Goal: Check status: Check status

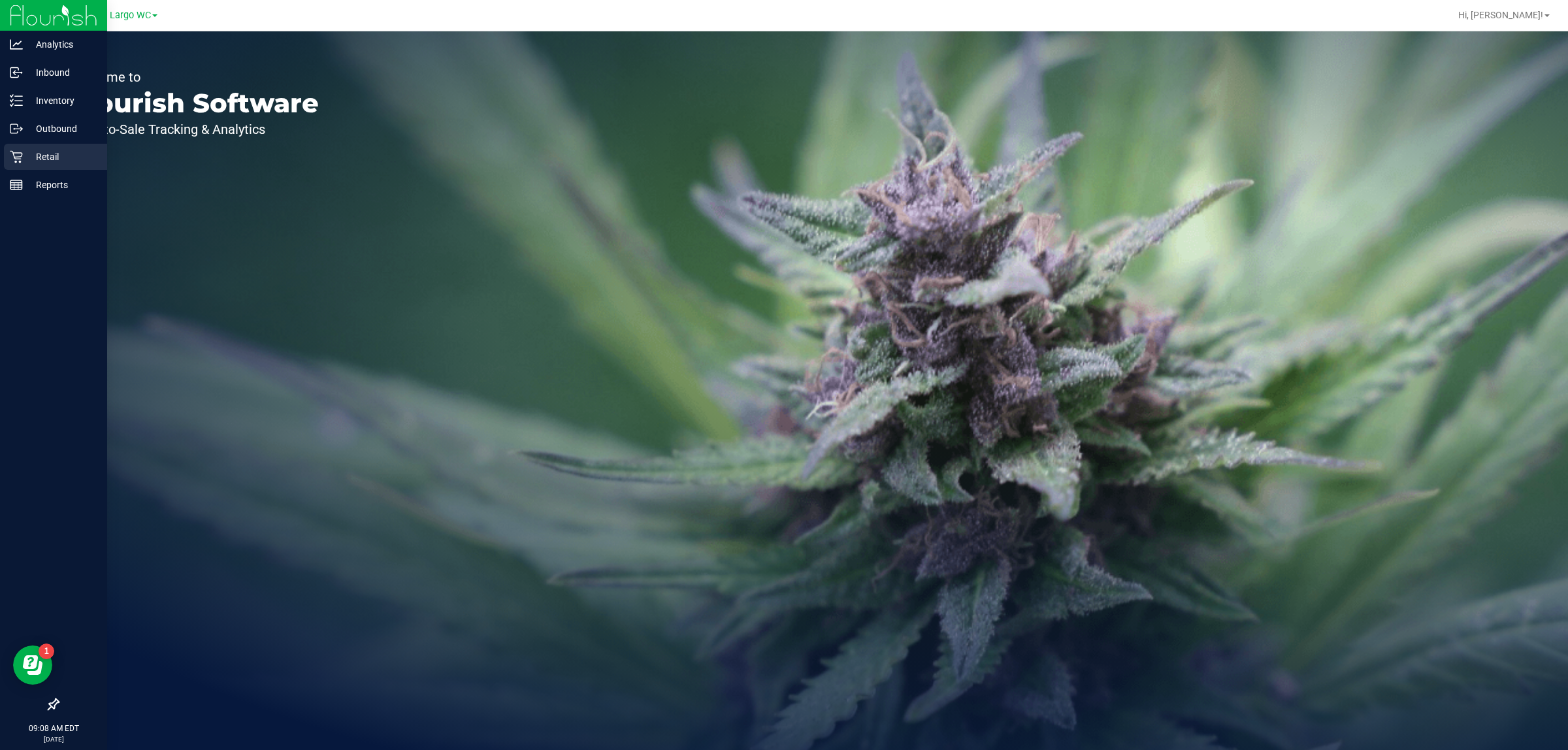
click at [64, 158] on p "Retail" at bounding box center [62, 157] width 78 height 15
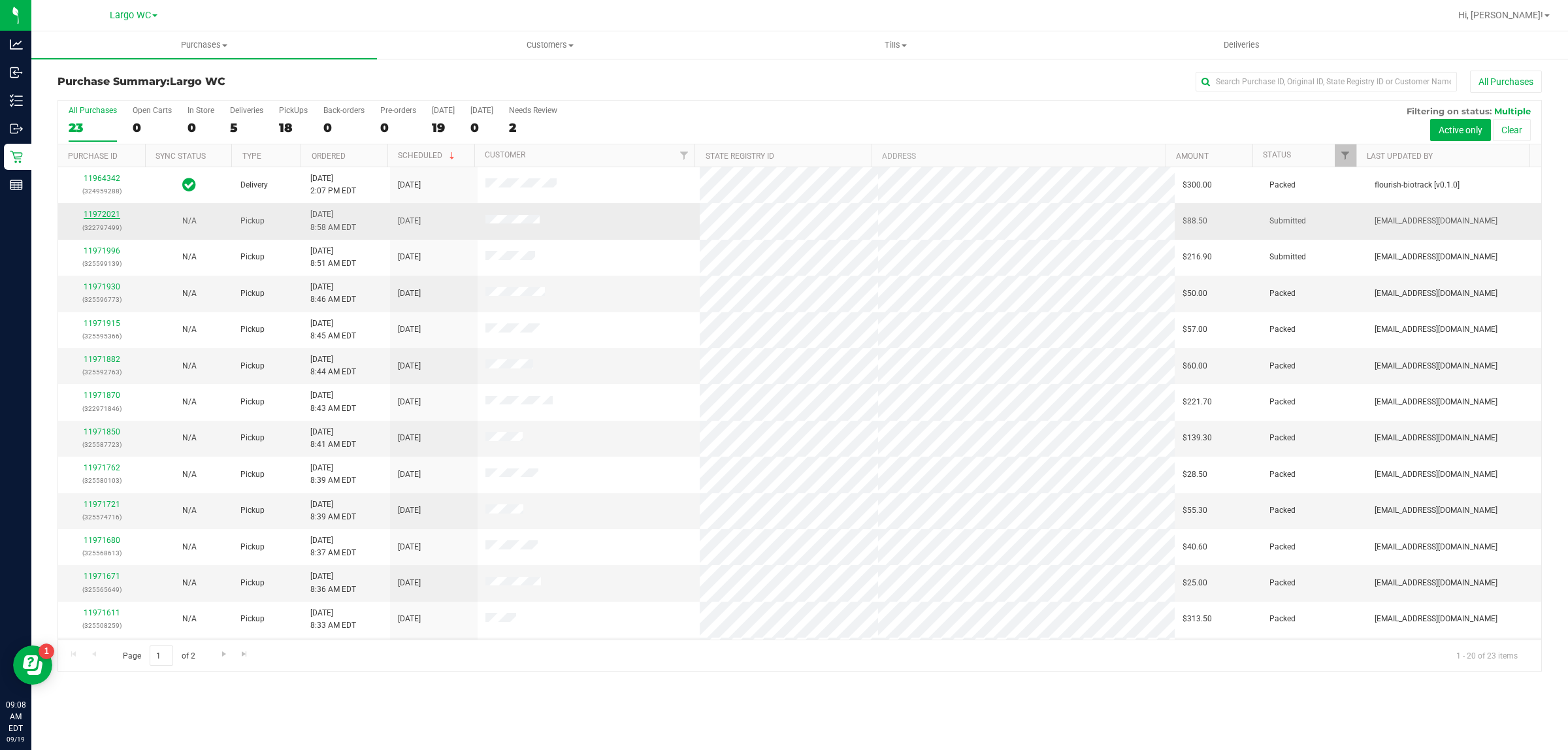
click at [113, 215] on link "11972021" at bounding box center [101, 214] width 37 height 9
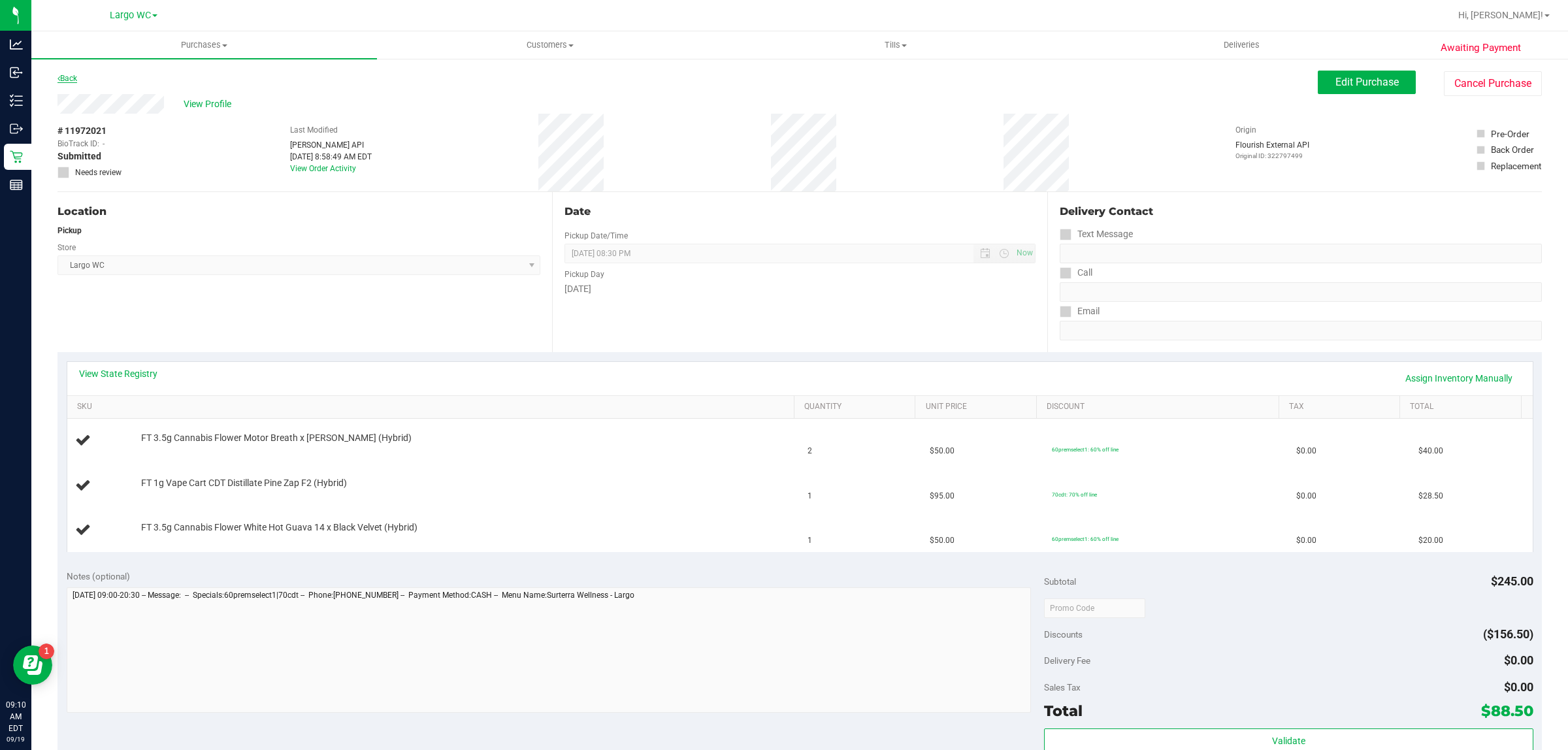
click at [73, 79] on link "Back" at bounding box center [67, 78] width 20 height 9
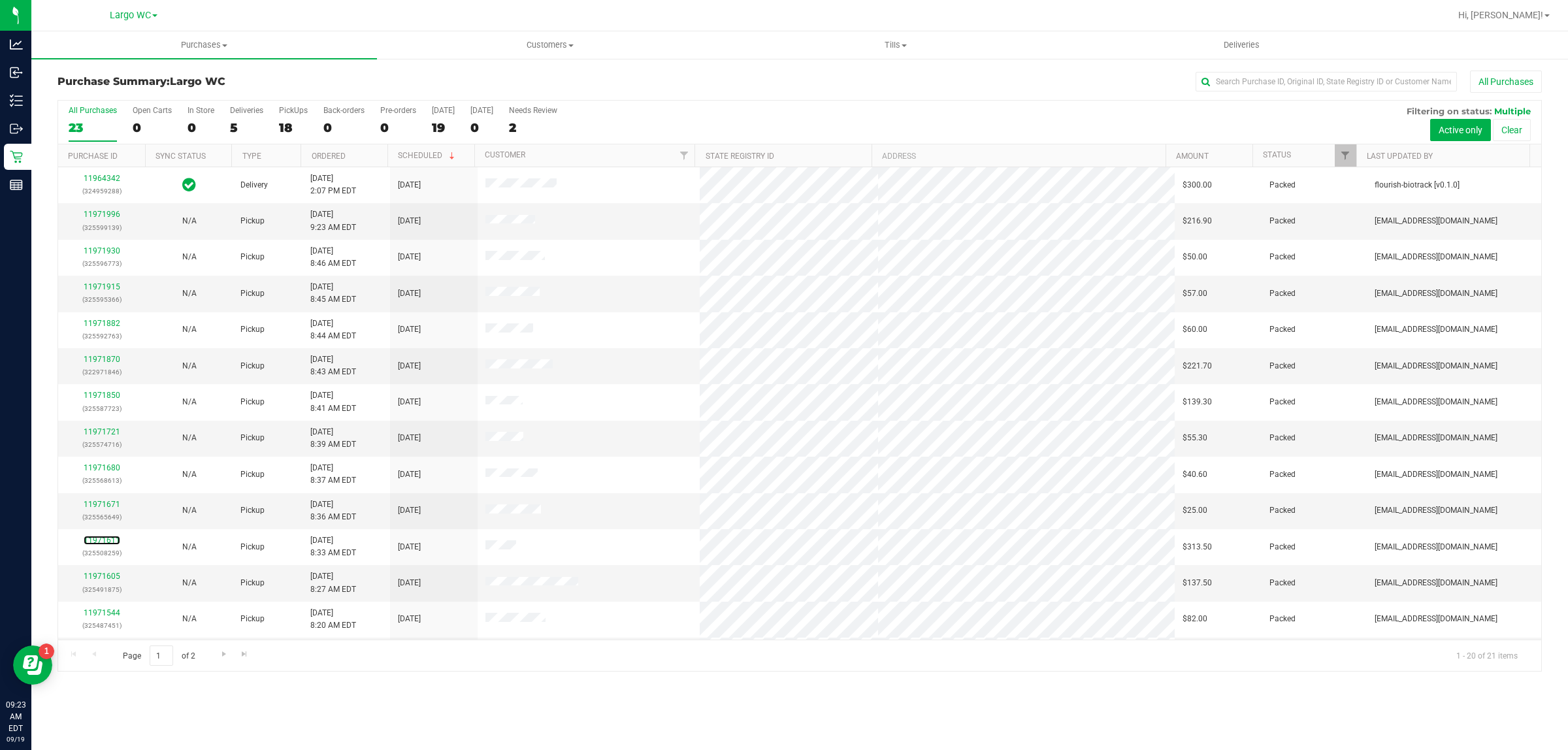
click at [98, 541] on link "11971611" at bounding box center [101, 540] width 37 height 9
